Goal: Navigation & Orientation: Find specific page/section

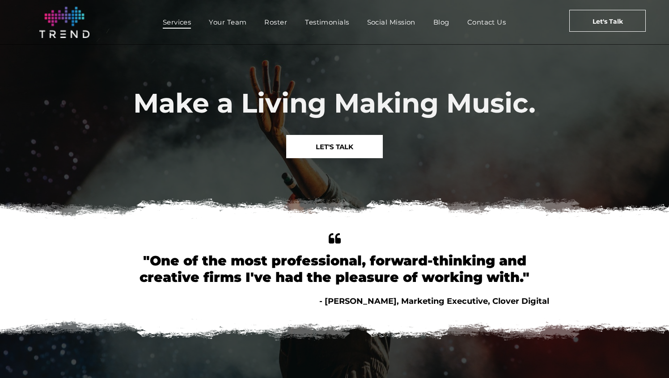
click at [181, 19] on span "Services" at bounding box center [177, 22] width 29 height 13
